Goal: Task Accomplishment & Management: Manage account settings

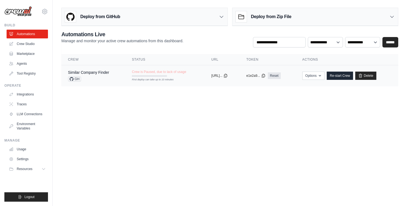
click at [183, 80] on td "Crew is Paused, due to lack of usage First deploy can take up to 10 minutes" at bounding box center [165, 73] width 80 height 16
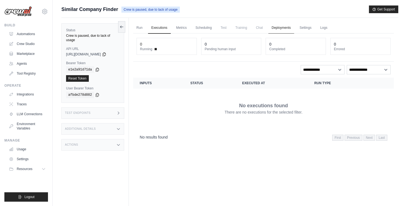
click at [271, 30] on link "Deployments" at bounding box center [282, 28] width 26 height 12
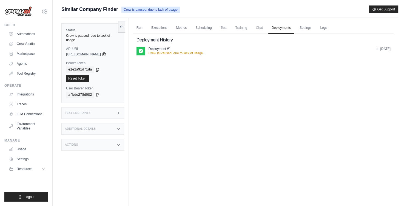
click at [206, 47] on div "Deployment #1 Crew is Paused, due to lack of usage on [DATE]" at bounding box center [270, 51] width 242 height 9
click at [196, 53] on p "Crew is Paused, due to lack of usage" at bounding box center [176, 53] width 54 height 4
click at [142, 51] on icon at bounding box center [140, 50] width 5 height 5
click at [145, 27] on link "Run" at bounding box center [139, 28] width 13 height 12
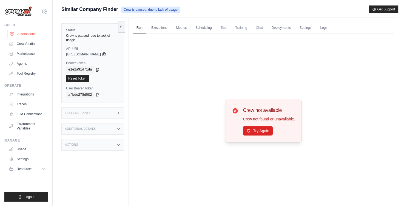
click at [34, 36] on link "Automations" at bounding box center [27, 34] width 41 height 9
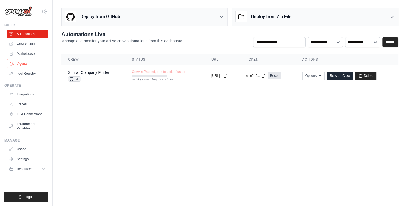
click at [30, 61] on link "Agents" at bounding box center [27, 63] width 41 height 9
